Goal: Check status

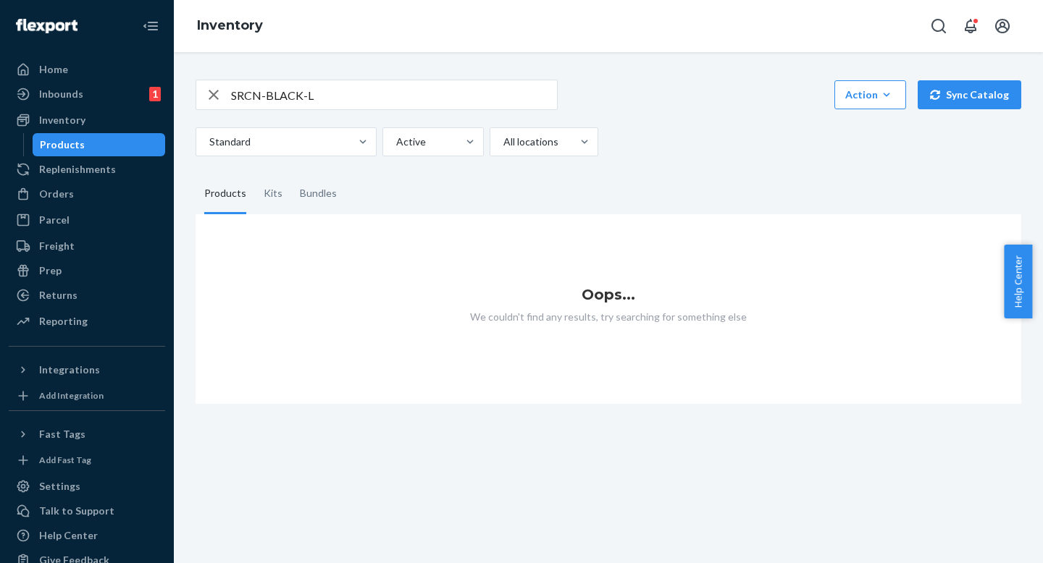
click at [702, 130] on div "Standard Active All locations" at bounding box center [602, 141] width 815 height 29
drag, startPoint x: 683, startPoint y: 155, endPoint x: 683, endPoint y: 145, distance: 10.1
click at [683, 156] on div "Standard Active All locations" at bounding box center [602, 141] width 815 height 29
click at [683, 135] on div "Standard Active All locations" at bounding box center [602, 141] width 815 height 29
click at [386, 103] on input "SRCN-BLACK-L" at bounding box center [394, 94] width 326 height 29
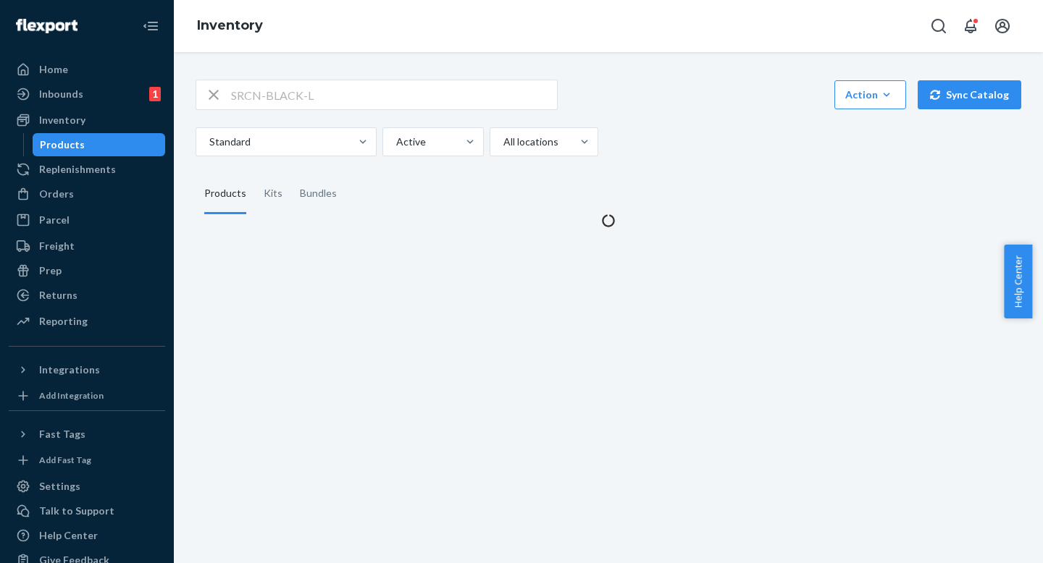
click at [686, 157] on div "SRCN-BLACK-L Action Create product Create kit or bundle Bulk create products Bu…" at bounding box center [608, 145] width 847 height 166
click at [686, 130] on div "Standard Active All locations" at bounding box center [602, 141] width 815 height 29
type input "AS3-BLACK-L"
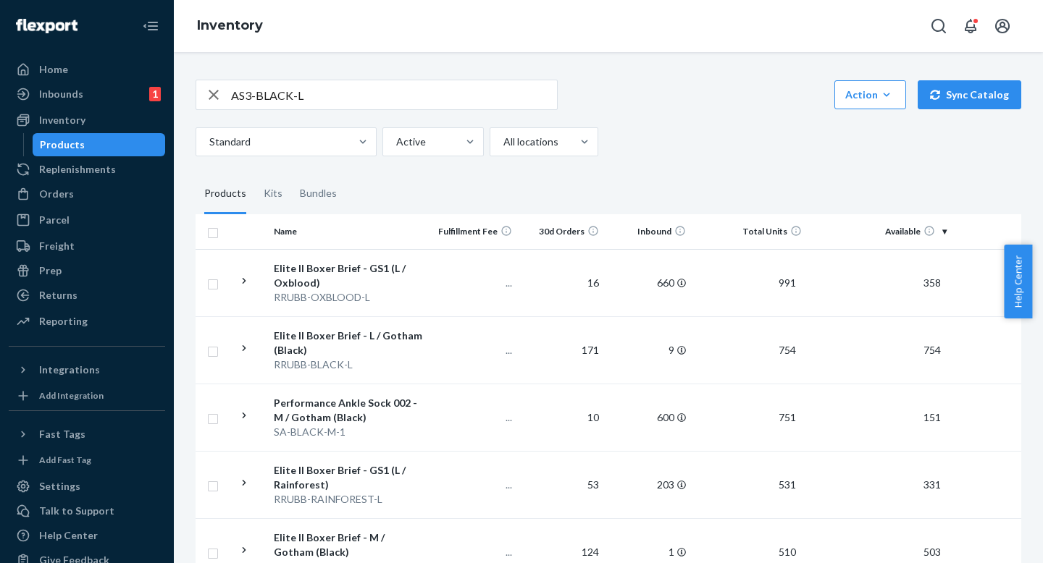
click at [374, 99] on input "AS3-BLACK-L" at bounding box center [394, 94] width 326 height 29
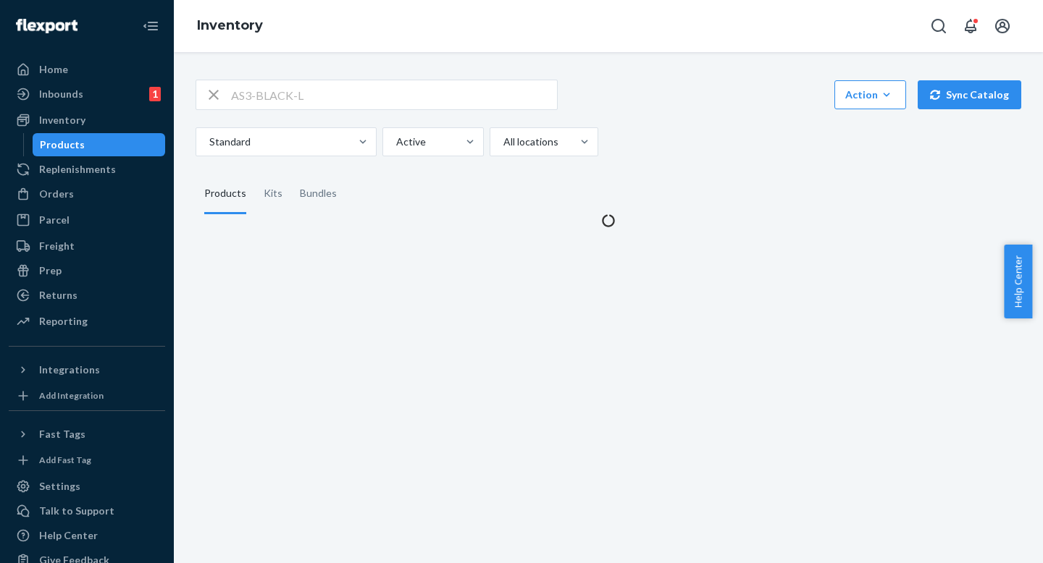
drag, startPoint x: 686, startPoint y: 87, endPoint x: 686, endPoint y: 101, distance: 14.5
click at [686, 85] on div "AS3-BLACK-L Action Create product Create kit or bundle Bulk create products Bul…" at bounding box center [607, 95] width 825 height 30
click at [686, 102] on div "AS3-BLACK-L Action Create product Create kit or bundle Bulk create products Bul…" at bounding box center [607, 95] width 825 height 30
click at [623, 77] on div "AS3-BLACK-L Action Create product Create kit or bundle Bulk create products Bul…" at bounding box center [608, 145] width 847 height 166
click at [623, 88] on div "AS3-BLACK-L Action Create product Create kit or bundle Bulk create products Bul…" at bounding box center [607, 95] width 825 height 30
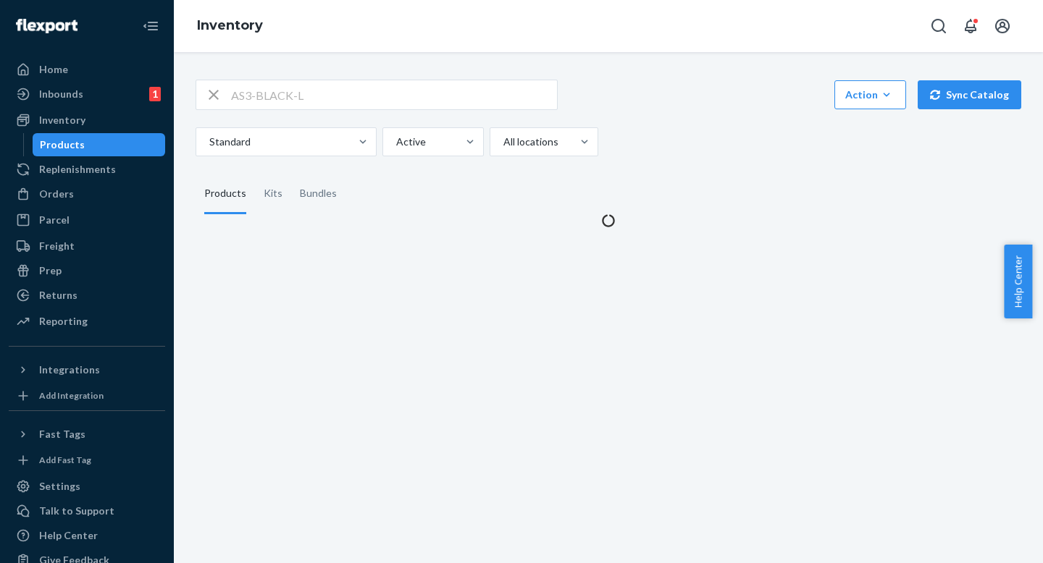
drag, startPoint x: 626, startPoint y: 123, endPoint x: 620, endPoint y: 98, distance: 25.1
click at [626, 122] on div "AS3-BLACK-L Action Create product Create kit or bundle Bulk create products Bul…" at bounding box center [607, 118] width 825 height 77
click at [620, 98] on div "AS3-BLACK-L Action Create product Create kit or bundle Bulk create products Bul…" at bounding box center [607, 95] width 825 height 30
click at [620, 99] on div "AS3-BLACK-L Action Create product Create kit or bundle Bulk create products Bul…" at bounding box center [607, 95] width 825 height 30
click at [645, 125] on div "AS3-BLACK-L Action Create product Create kit or bundle Bulk create products Bul…" at bounding box center [607, 118] width 825 height 77
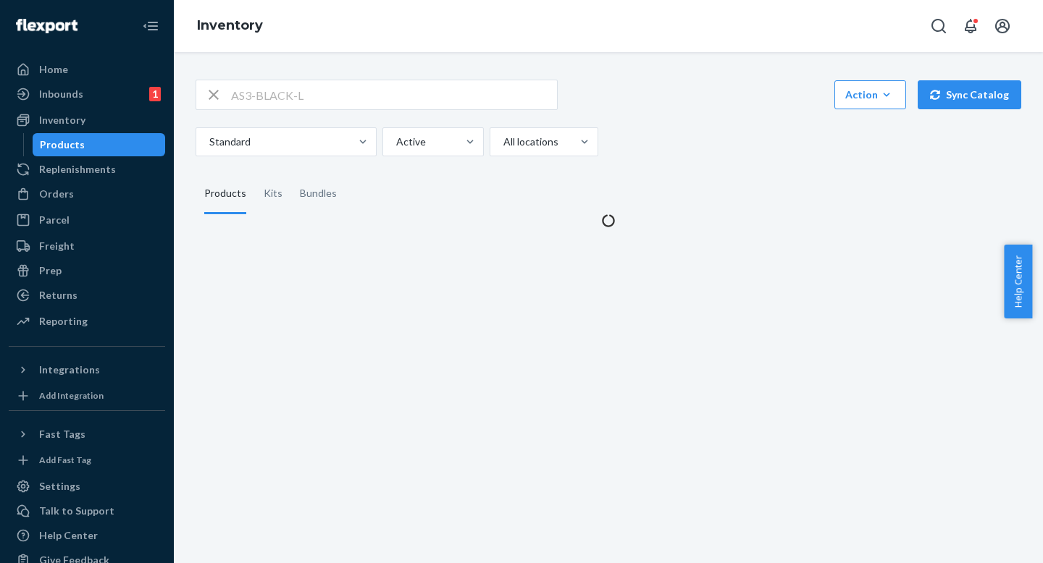
click at [646, 101] on div "AS3-BLACK-L Action Create product Create kit or bundle Bulk create products Bul…" at bounding box center [607, 95] width 825 height 30
click at [694, 117] on div "AS3-BLACK-L Action Create product Create kit or bundle Bulk create products Bul…" at bounding box center [607, 118] width 825 height 77
click at [694, 127] on div "Standard Active All locations" at bounding box center [602, 141] width 815 height 29
drag, startPoint x: 690, startPoint y: 141, endPoint x: 690, endPoint y: 115, distance: 26.1
click at [690, 132] on div "Standard Active All locations" at bounding box center [602, 141] width 815 height 29
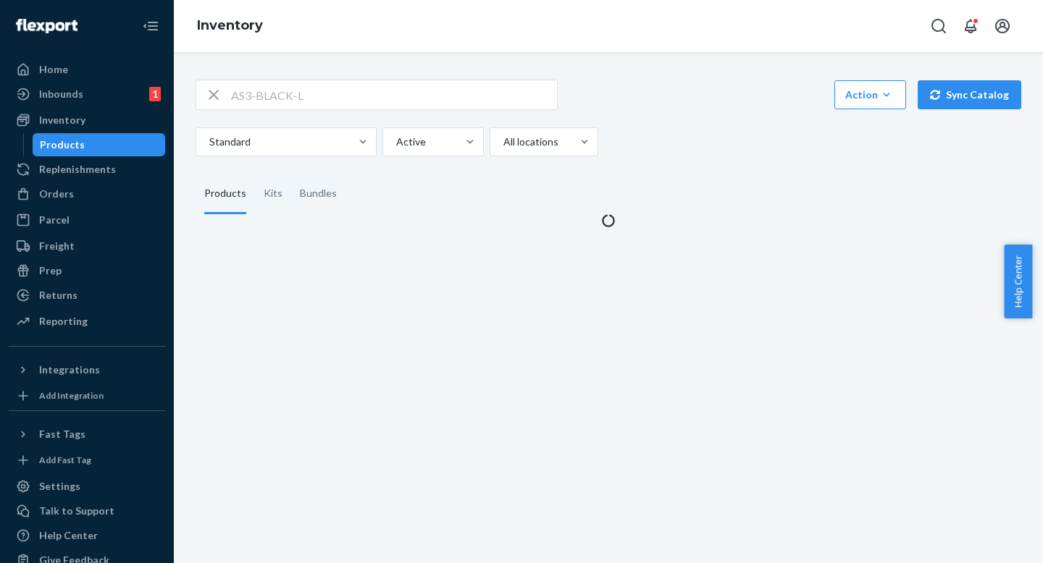
click at [690, 111] on div "AS3-BLACK-L Action Create product Create kit or bundle Bulk create products Bul…" at bounding box center [607, 118] width 825 height 77
drag, startPoint x: 678, startPoint y: 114, endPoint x: 680, endPoint y: 90, distance: 24.7
click at [678, 114] on div "AS3-BLACK-L Action Create product Create kit or bundle Bulk create products Bul…" at bounding box center [607, 118] width 825 height 77
click at [680, 90] on div "AS3-BLACK-L Action Create product Create kit or bundle Bulk create products Bul…" at bounding box center [607, 95] width 825 height 30
drag, startPoint x: 666, startPoint y: 78, endPoint x: 666, endPoint y: 111, distance: 32.6
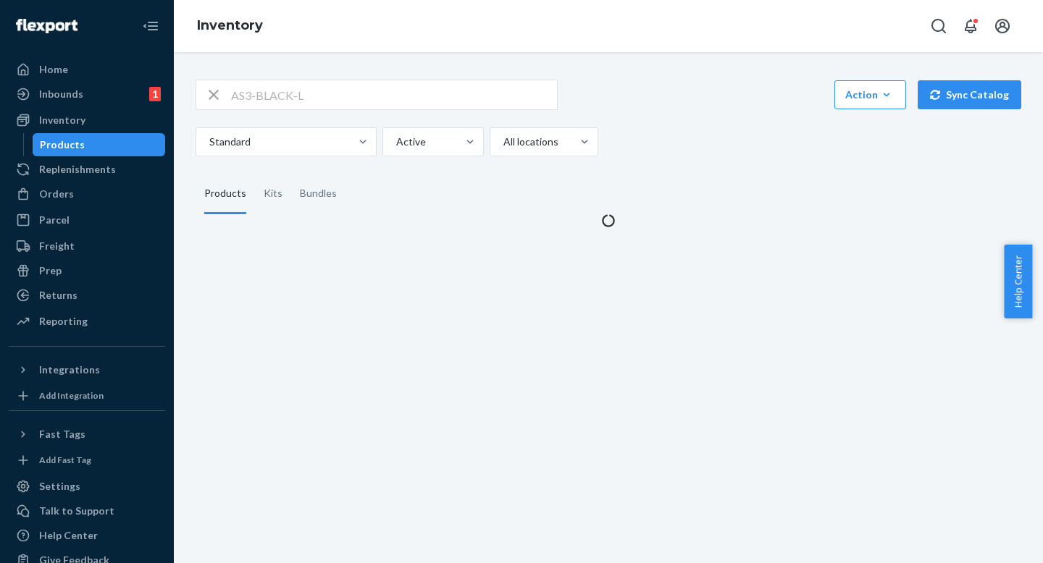
click at [666, 86] on div "AS3-BLACK-L Action Create product Create kit or bundle Bulk create products Bul…" at bounding box center [608, 145] width 847 height 166
click at [666, 111] on div "AS3-BLACK-L Action Create product Create kit or bundle Bulk create products Bul…" at bounding box center [607, 118] width 825 height 77
click at [650, 138] on div "Standard Active All locations" at bounding box center [602, 141] width 815 height 29
click at [650, 121] on div "AS3-BLACK-L Action Create product Create kit or bundle Bulk create products Bul…" at bounding box center [607, 118] width 825 height 77
